Goal: Navigation & Orientation: Understand site structure

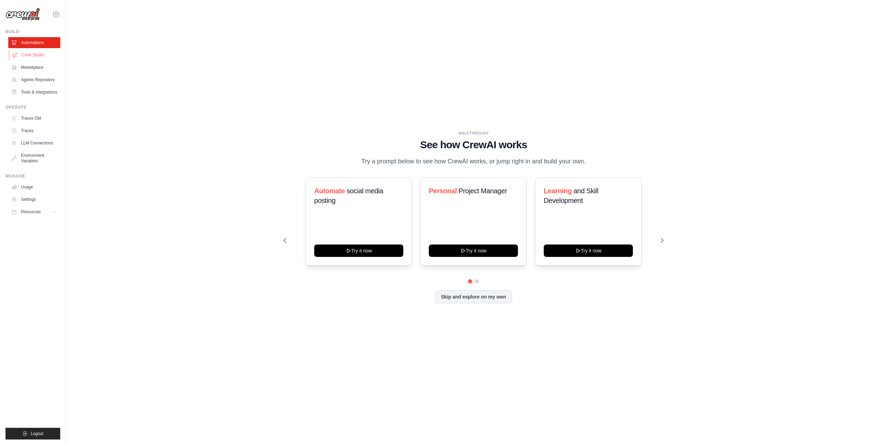
click at [42, 57] on link "Crew Studio" at bounding box center [35, 55] width 52 height 11
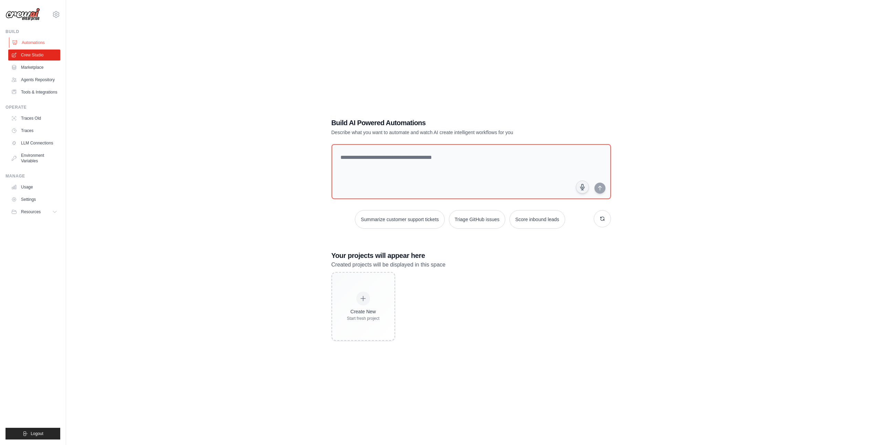
click at [39, 42] on link "Automations" at bounding box center [35, 42] width 52 height 11
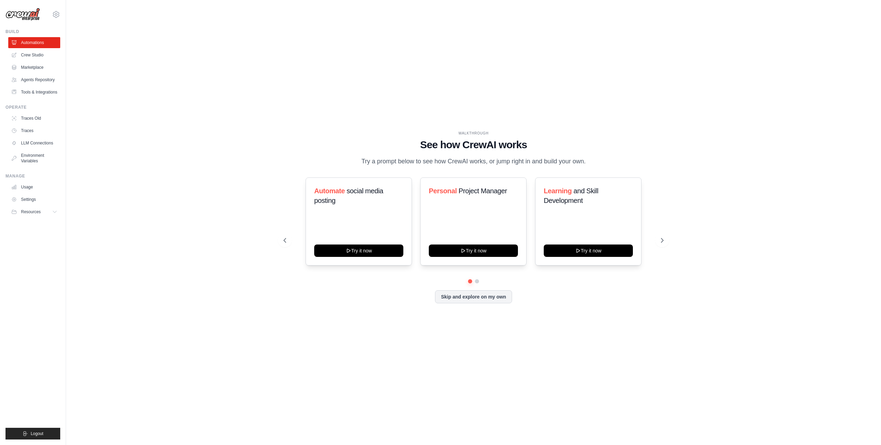
click at [56, 8] on div "yrkau86@gmail.com Settings" at bounding box center [33, 11] width 55 height 22
click at [55, 15] on icon at bounding box center [56, 14] width 2 height 2
click at [72, 45] on span "Settings" at bounding box center [85, 42] width 54 height 7
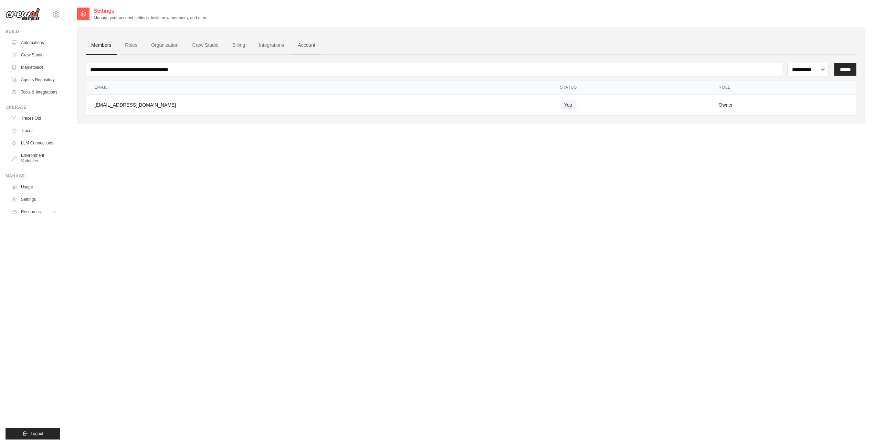
click at [307, 45] on link "Account" at bounding box center [306, 45] width 29 height 19
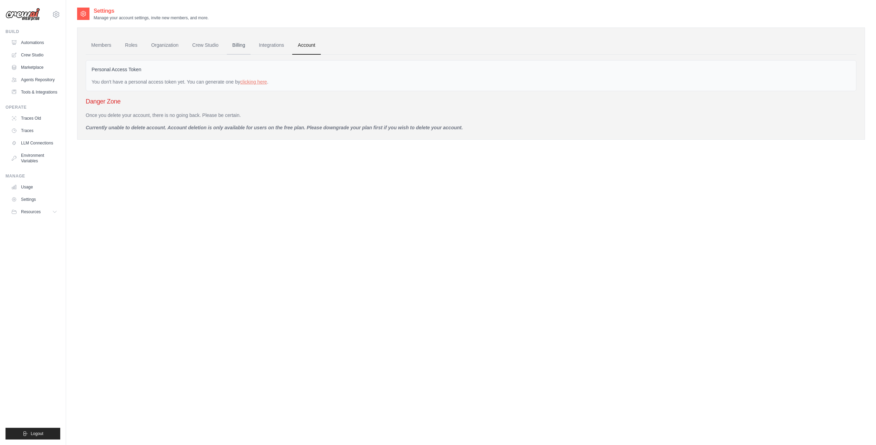
click at [237, 43] on link "Billing" at bounding box center [239, 45] width 24 height 19
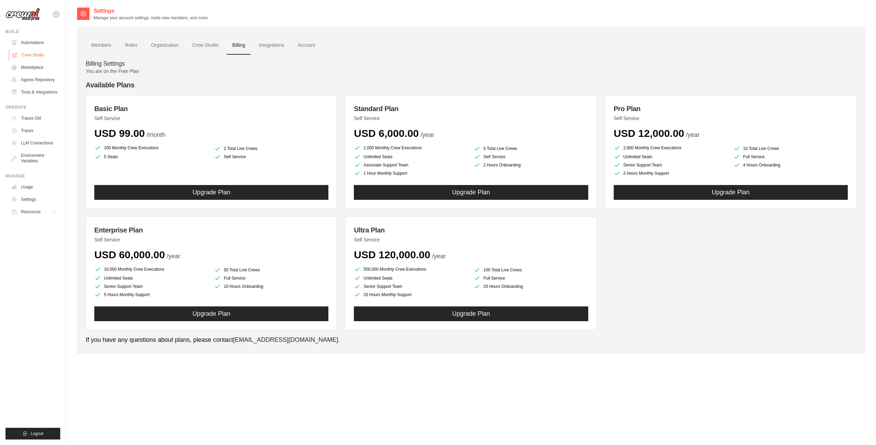
click at [36, 57] on link "Crew Studio" at bounding box center [35, 55] width 52 height 11
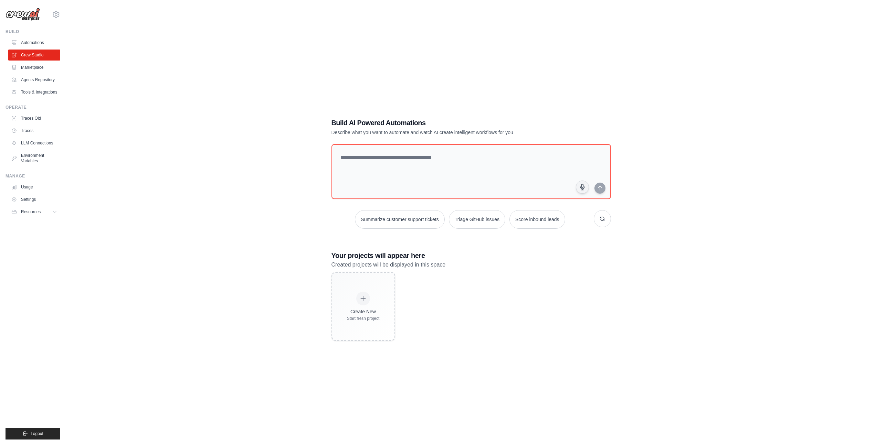
click at [40, 41] on link "Automations" at bounding box center [34, 42] width 52 height 11
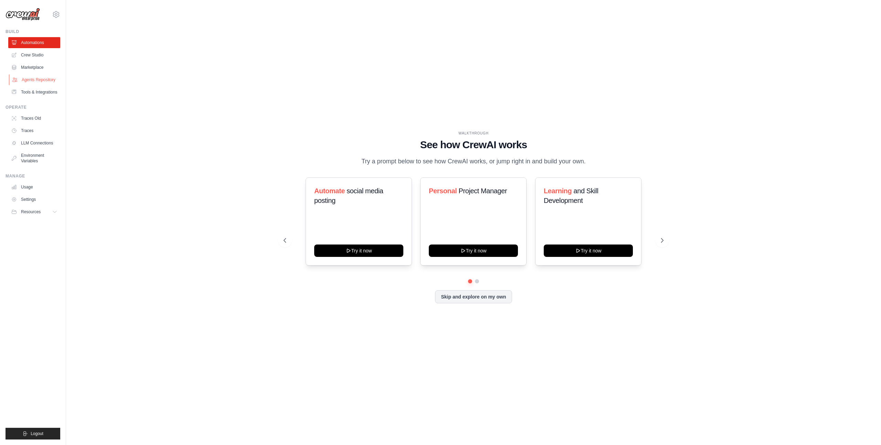
click at [45, 82] on link "Agents Repository" at bounding box center [35, 79] width 52 height 11
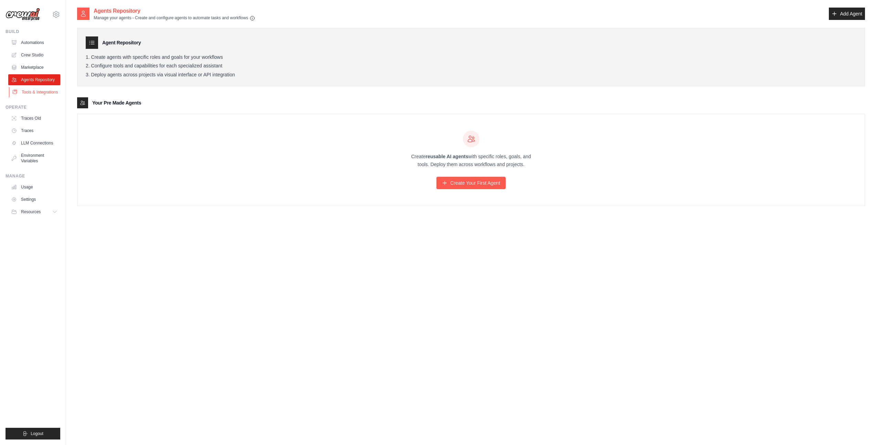
click at [43, 95] on link "Tools & Integrations" at bounding box center [35, 92] width 52 height 11
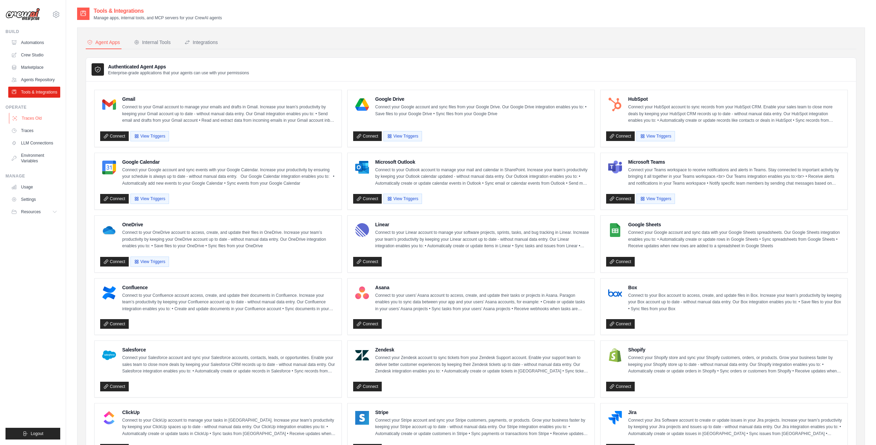
click at [36, 118] on link "Traces Old" at bounding box center [35, 118] width 52 height 11
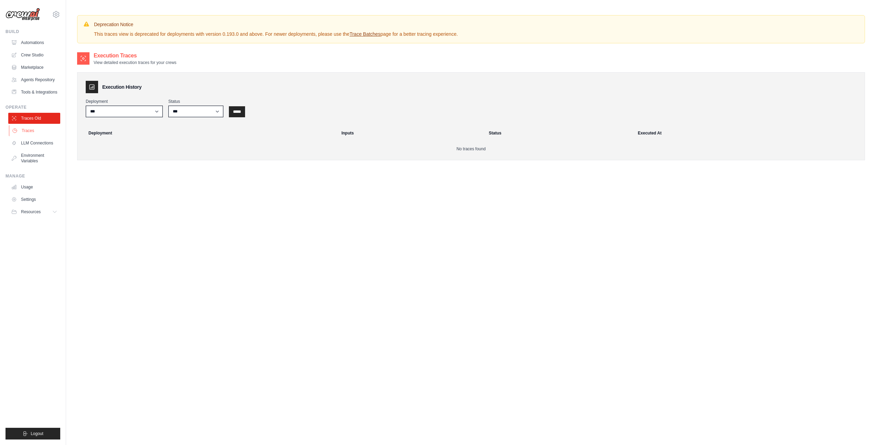
click at [36, 132] on link "Traces" at bounding box center [35, 130] width 52 height 11
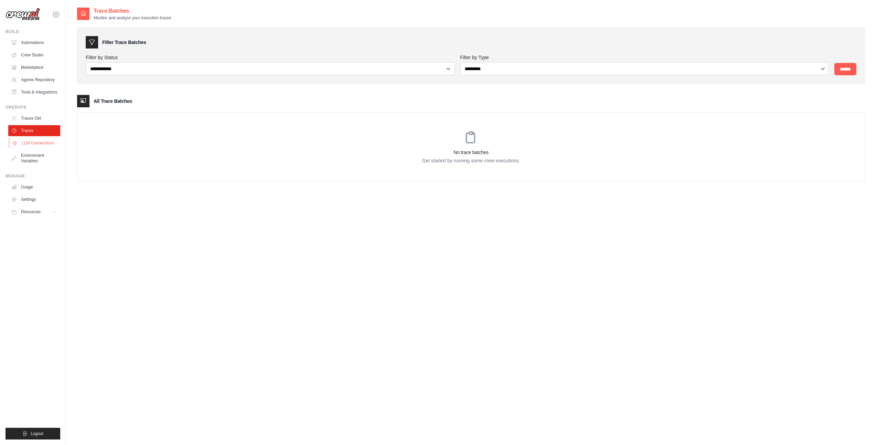
click at [34, 139] on link "LLM Connections" at bounding box center [35, 143] width 52 height 11
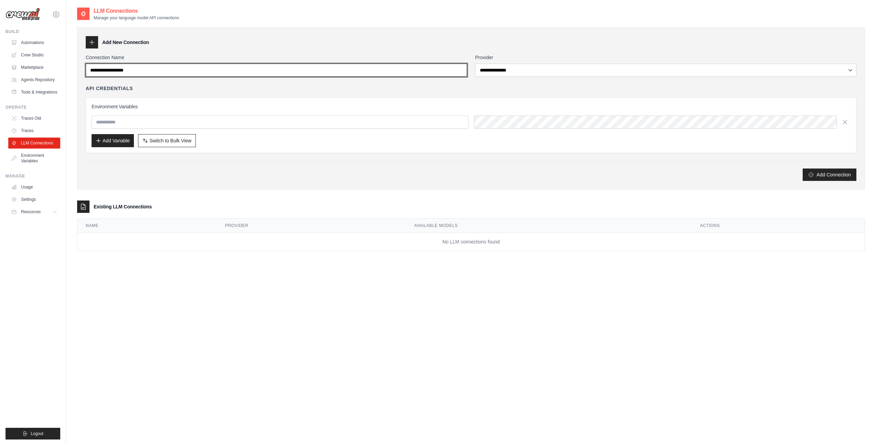
click at [201, 75] on input "Connection Name" at bounding box center [276, 70] width 381 height 13
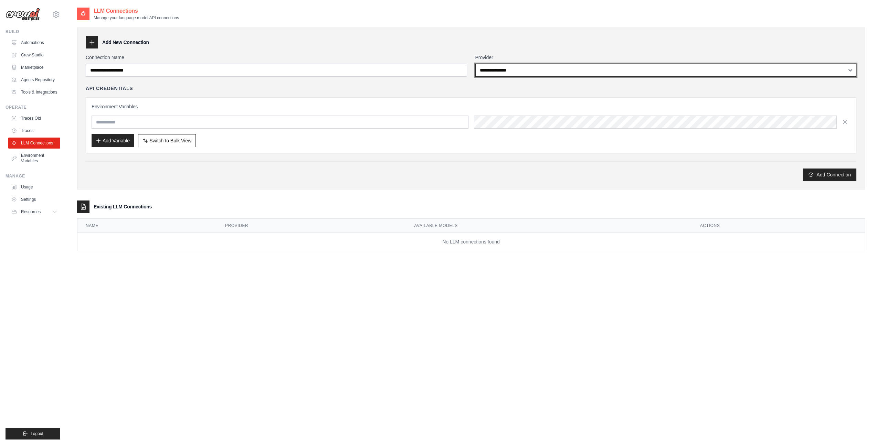
click at [509, 70] on select "**********" at bounding box center [665, 70] width 381 height 13
click at [475, 64] on select "**********" at bounding box center [665, 70] width 381 height 13
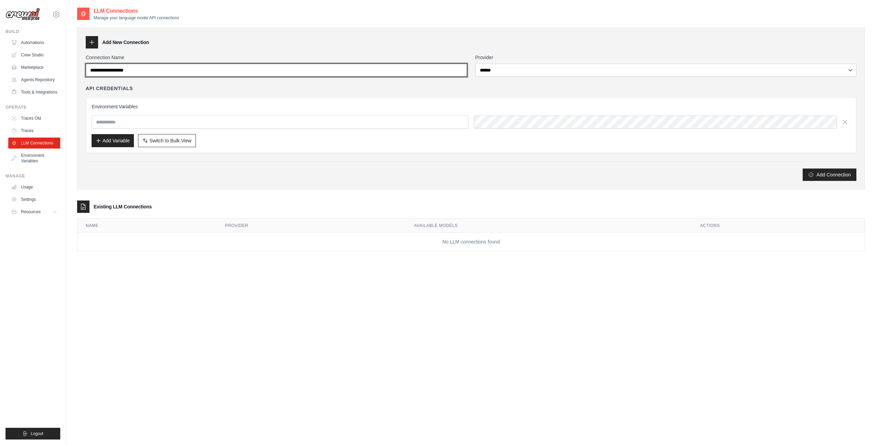
click at [262, 76] on input "Connection Name" at bounding box center [276, 70] width 381 height 13
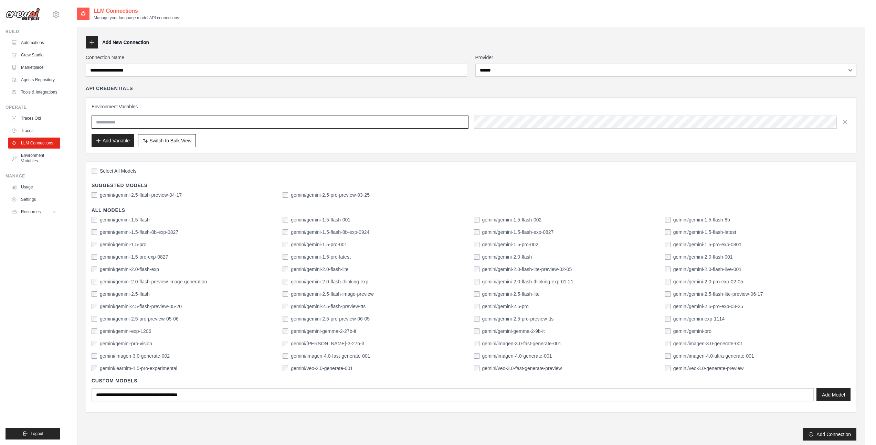
click at [215, 125] on input "text" at bounding box center [280, 122] width 377 height 13
click at [219, 96] on div "API Credentials Environment Variables Add Variable Switch to Bulk View Switch t…" at bounding box center [471, 119] width 770 height 68
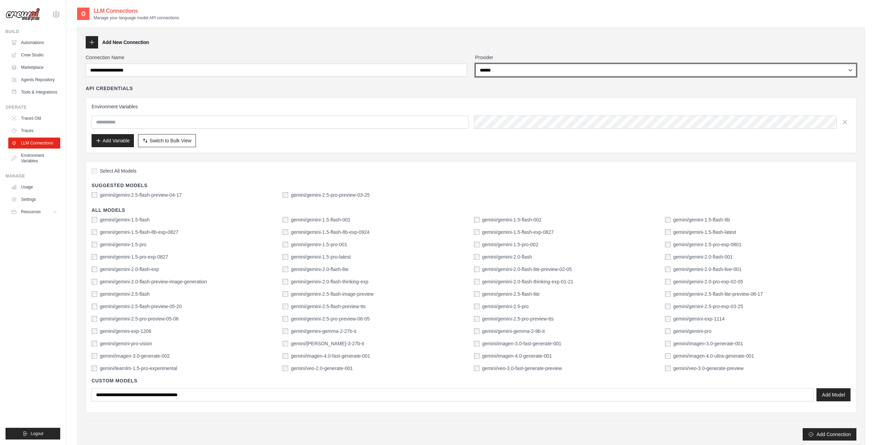
click at [519, 72] on select "**********" at bounding box center [665, 70] width 381 height 13
select select "******"
click at [475, 64] on select "**********" at bounding box center [665, 70] width 381 height 13
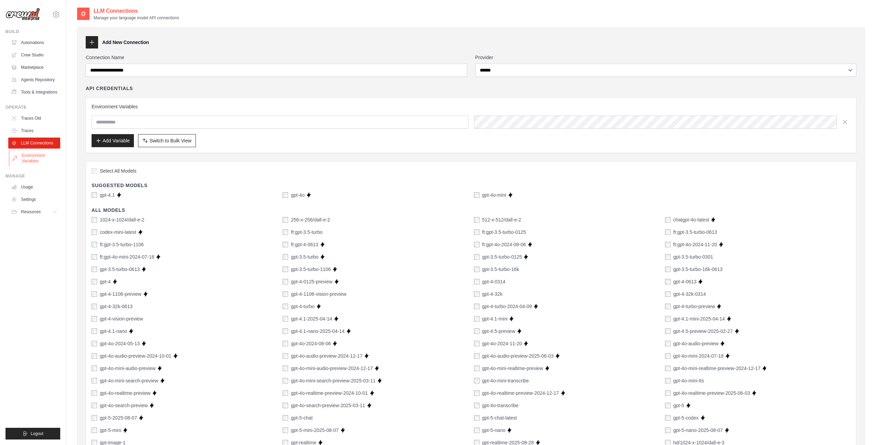
click at [29, 157] on link "Environment Variables" at bounding box center [35, 158] width 52 height 17
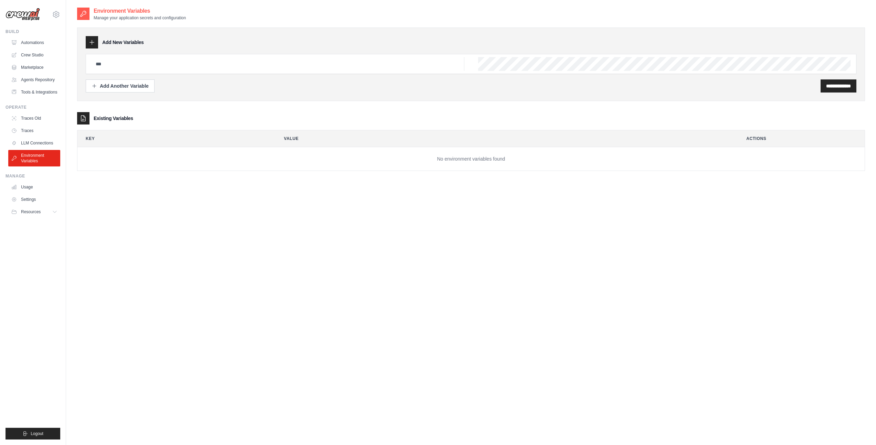
click at [30, 188] on link "Usage" at bounding box center [34, 187] width 52 height 11
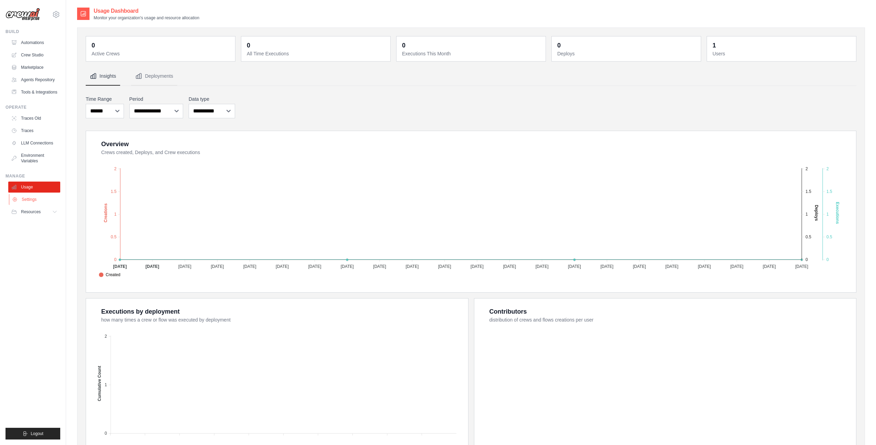
click at [34, 198] on link "Settings" at bounding box center [35, 199] width 52 height 11
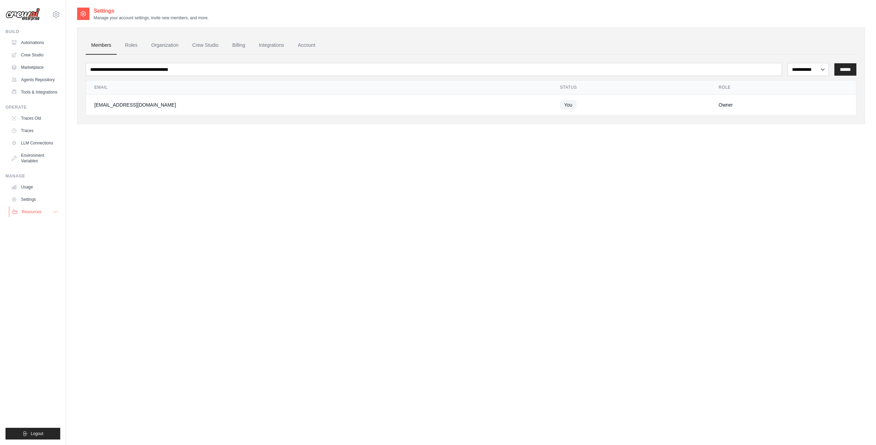
click at [36, 211] on span "Resources" at bounding box center [32, 212] width 20 height 6
click at [41, 223] on span "Documentation" at bounding box center [38, 224] width 28 height 6
click at [153, 42] on link "Organization" at bounding box center [165, 45] width 38 height 19
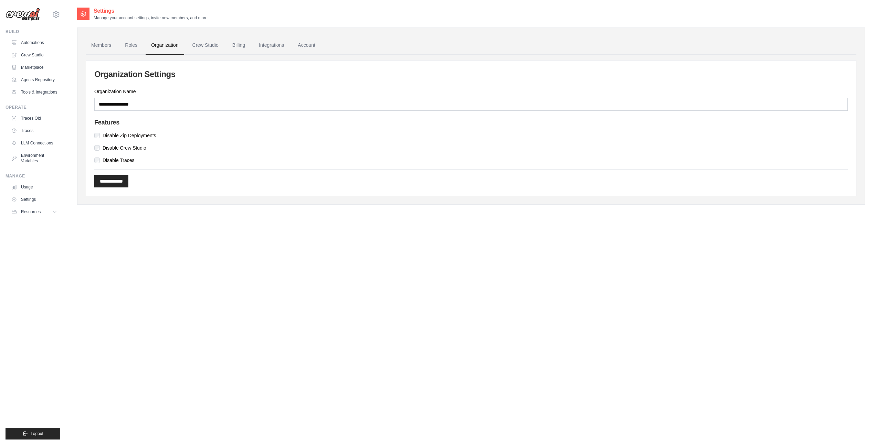
click at [137, 44] on link "Roles" at bounding box center [130, 45] width 23 height 19
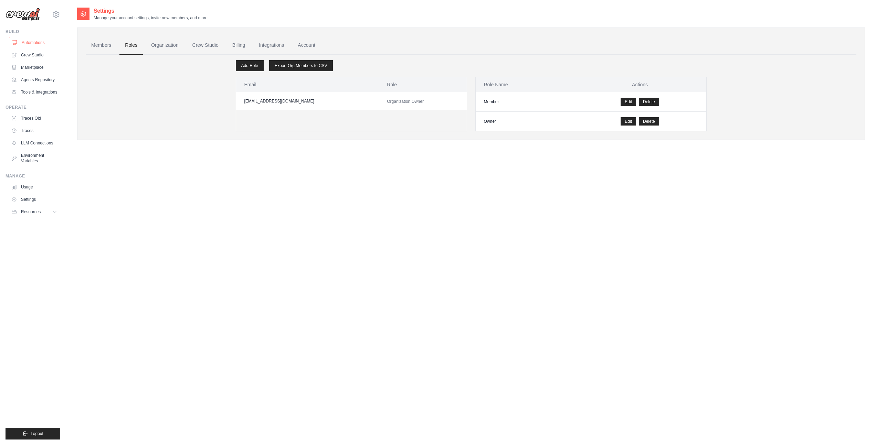
click at [45, 44] on link "Automations" at bounding box center [35, 42] width 52 height 11
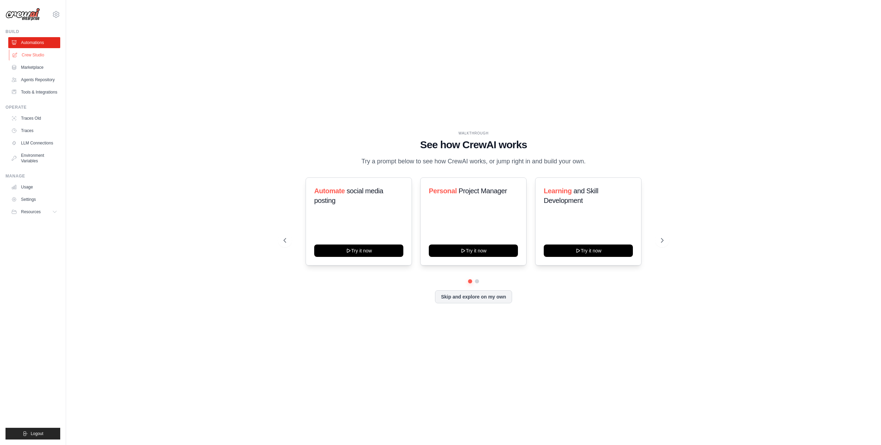
click at [28, 52] on link "Crew Studio" at bounding box center [35, 55] width 52 height 11
